Goal: Information Seeking & Learning: Learn about a topic

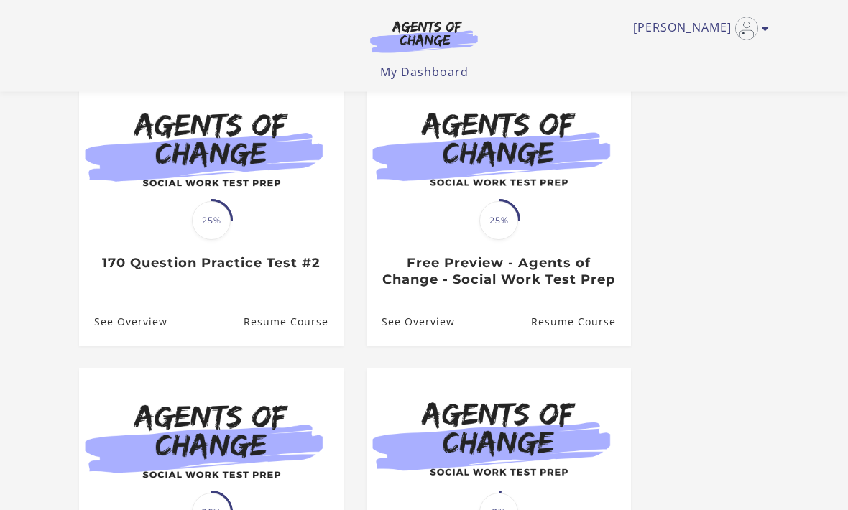
scroll to position [147, 0]
click at [297, 346] on link "Resume Course" at bounding box center [294, 322] width 100 height 47
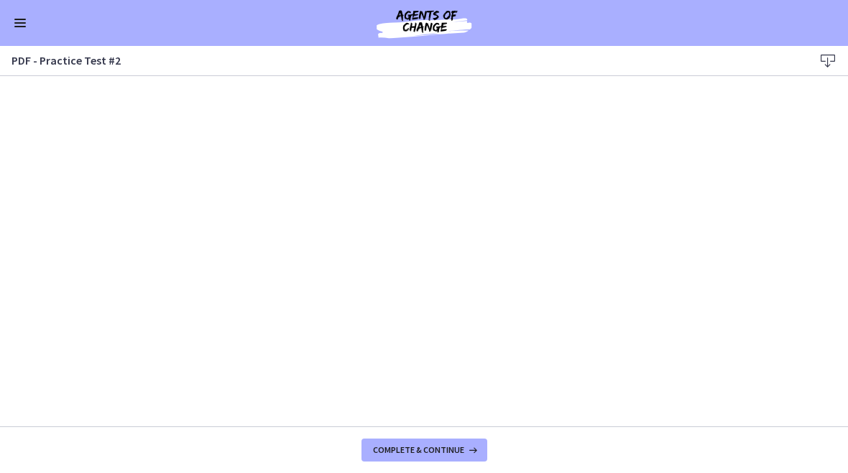
click at [820, 67] on icon at bounding box center [827, 60] width 17 height 17
click at [408, 449] on span "Complete & continue" at bounding box center [418, 450] width 91 height 11
click at [425, 448] on span "Complete & continue" at bounding box center [418, 450] width 91 height 11
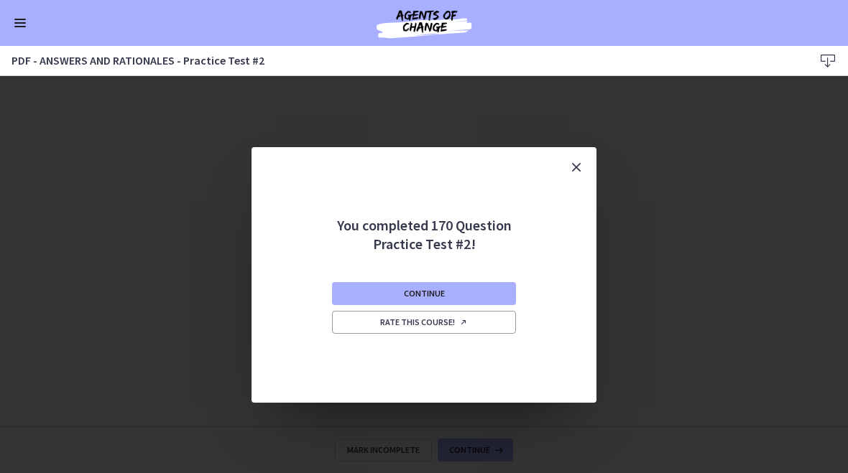
click at [427, 295] on span "Continue" at bounding box center [424, 293] width 41 height 11
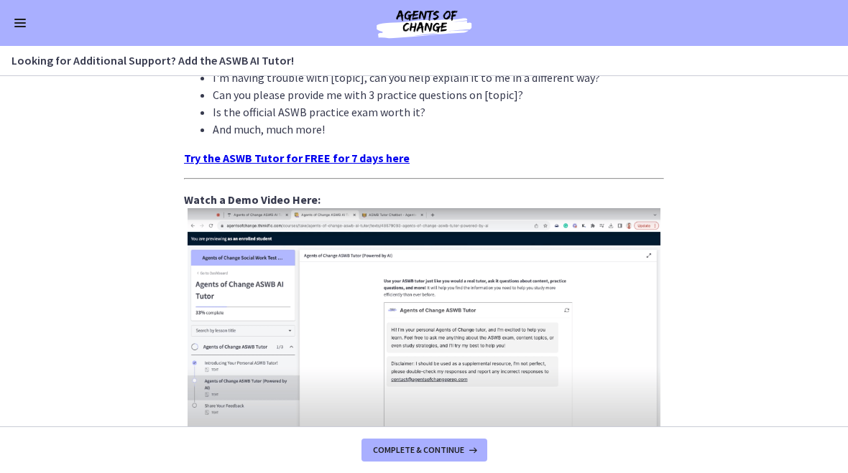
scroll to position [491, 0]
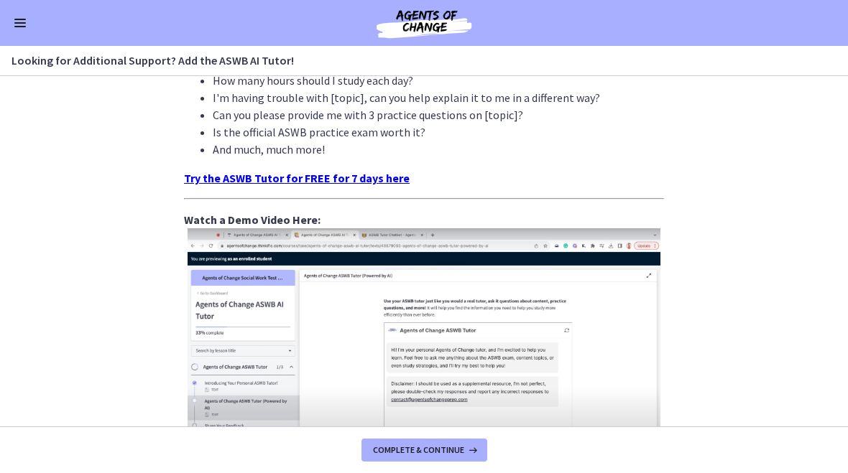
click at [421, 450] on span "Complete & continue" at bounding box center [418, 450] width 91 height 11
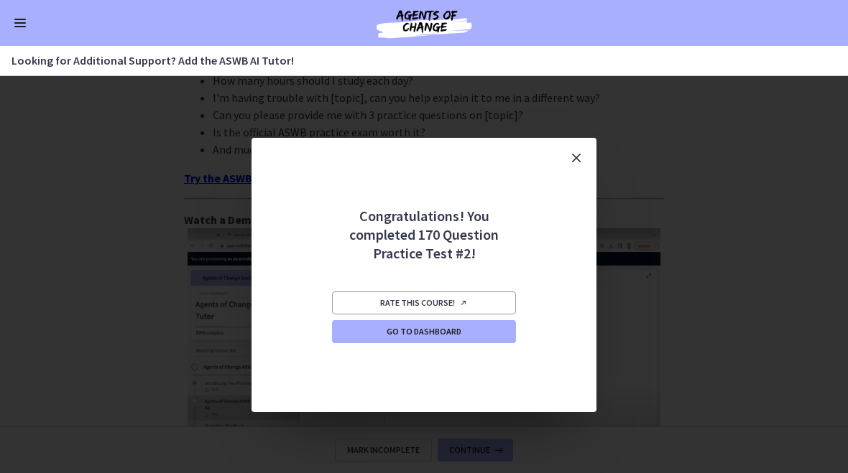
click at [412, 340] on link "Go to Dashboard" at bounding box center [424, 331] width 184 height 23
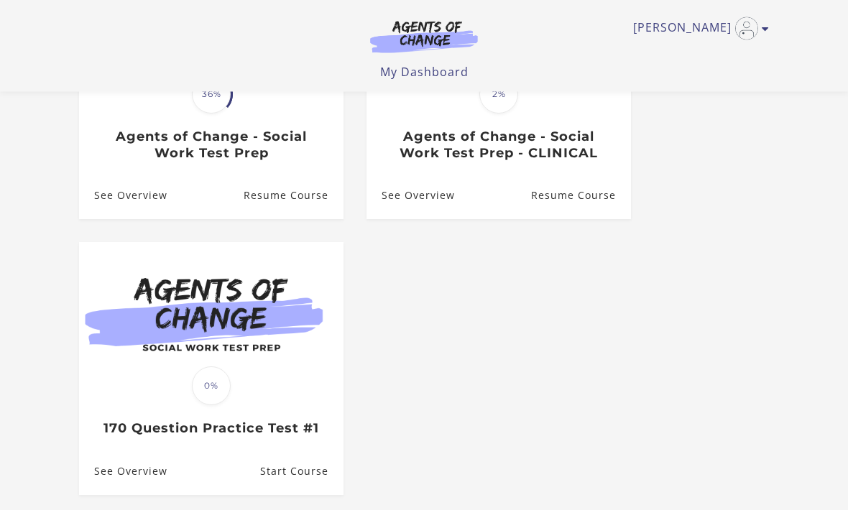
scroll to position [565, 0]
click at [140, 486] on link "See Overview" at bounding box center [123, 471] width 88 height 47
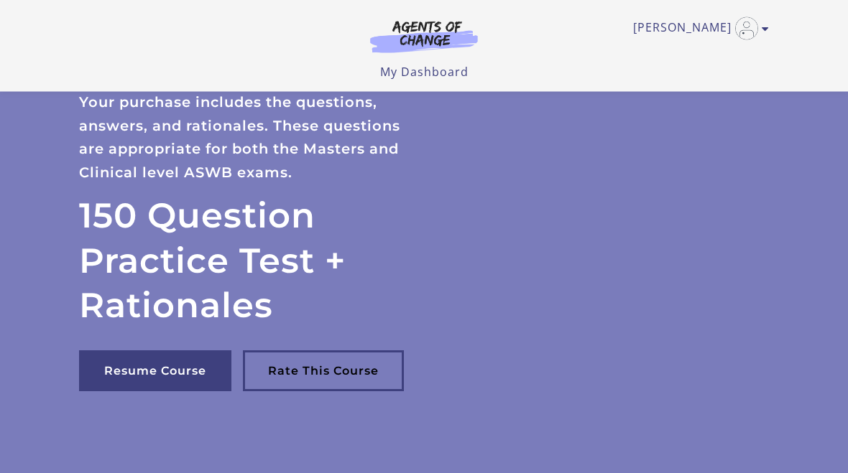
scroll to position [30, 0]
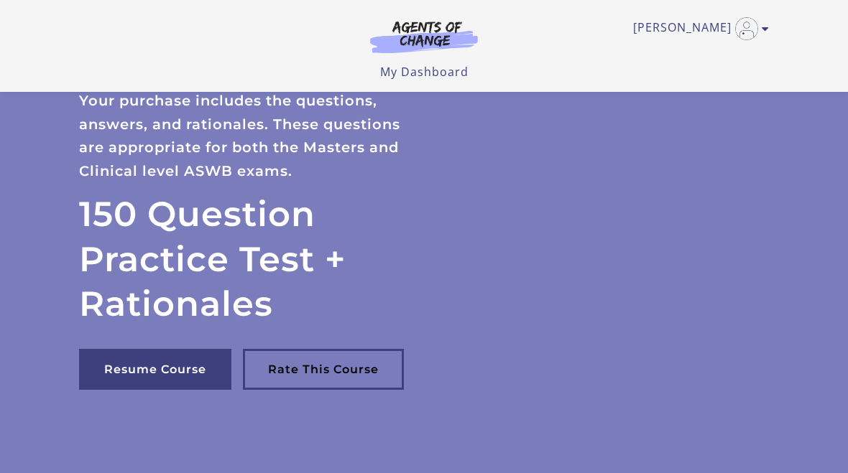
click at [157, 369] on link "Resume Course" at bounding box center [155, 369] width 152 height 41
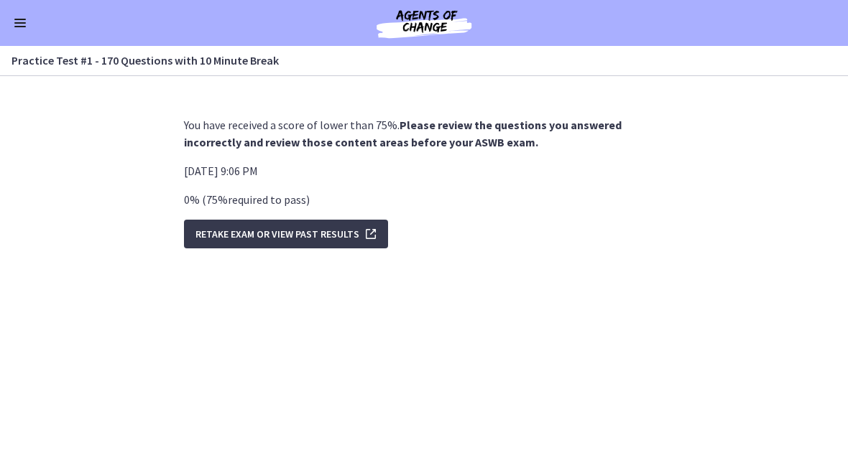
click at [27, 14] on button "Enable menu" at bounding box center [19, 22] width 17 height 17
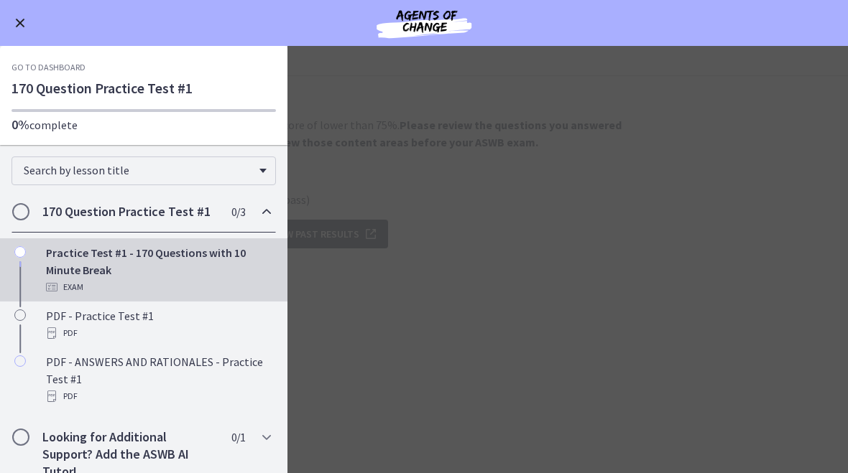
click at [15, 24] on button "Enable menu" at bounding box center [19, 22] width 17 height 17
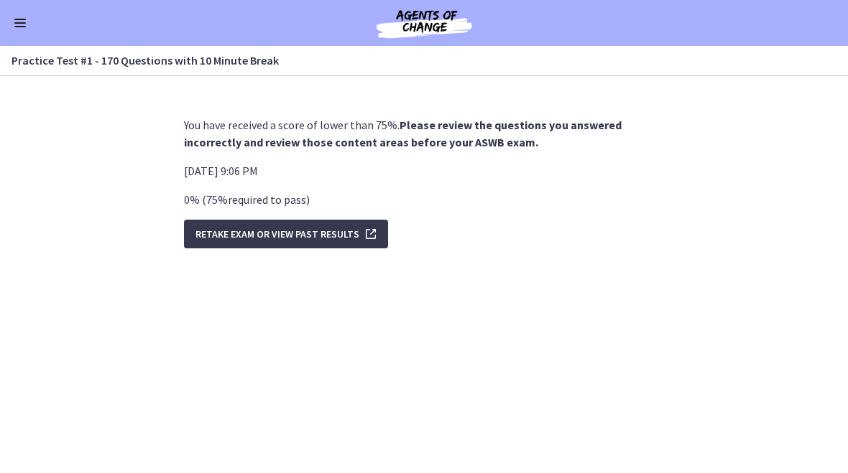
click at [21, 23] on span "Enable menu" at bounding box center [19, 22] width 11 height 1
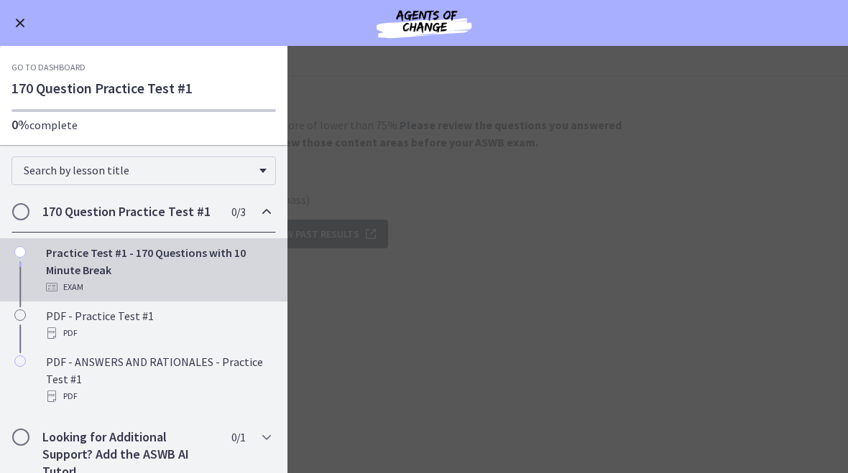
click at [665, 167] on main "Practice Test #1 - 170 Questions with 10 Minute Break Enable fullscreen You hav…" at bounding box center [424, 259] width 848 height 427
click at [21, 25] on button "Enable menu" at bounding box center [19, 22] width 17 height 17
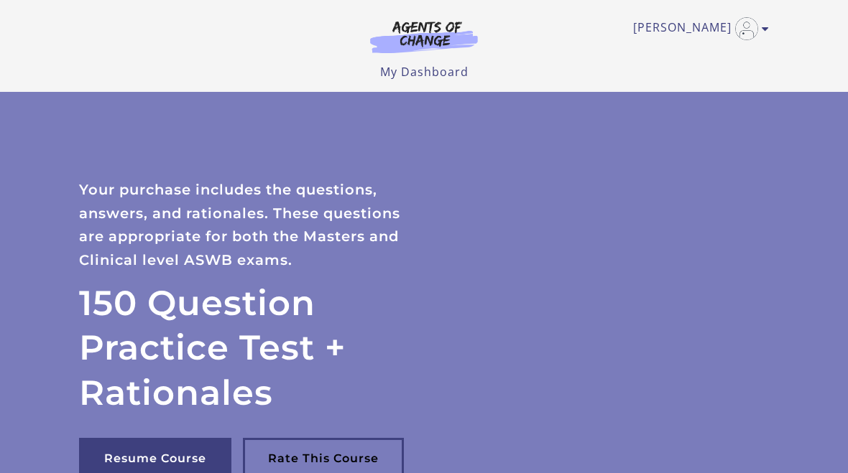
click at [703, 34] on link "[PERSON_NAME]" at bounding box center [697, 28] width 129 height 23
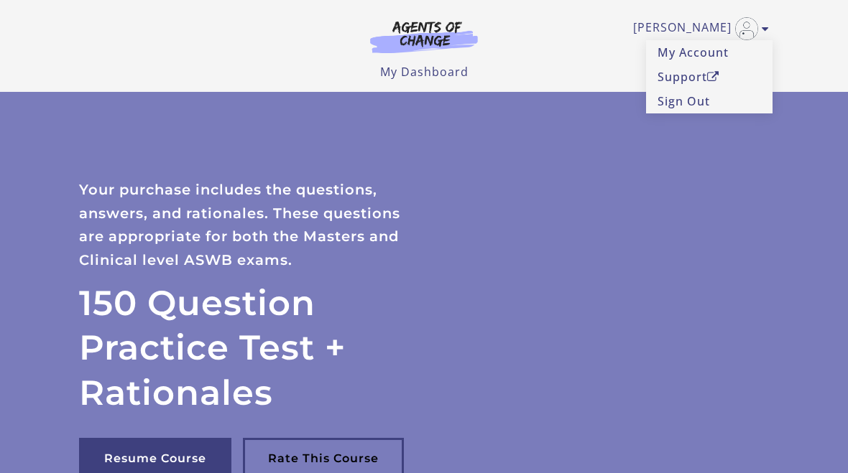
click at [687, 50] on link "My Account" at bounding box center [709, 52] width 126 height 24
